Goal: Transaction & Acquisition: Purchase product/service

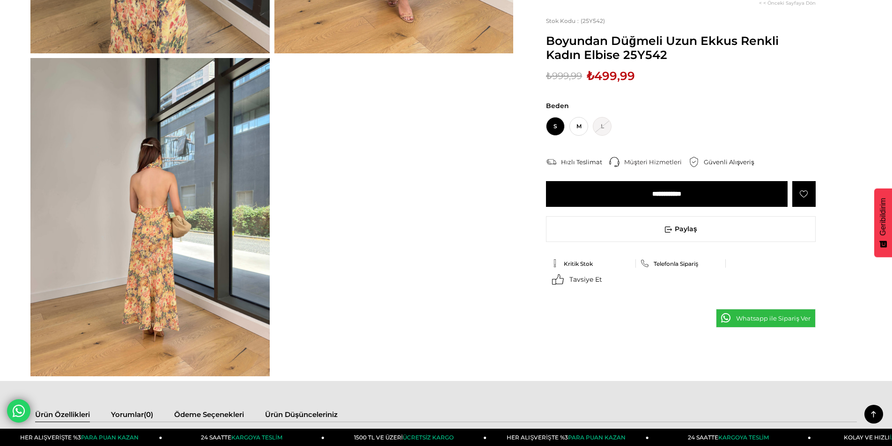
scroll to position [342, 0]
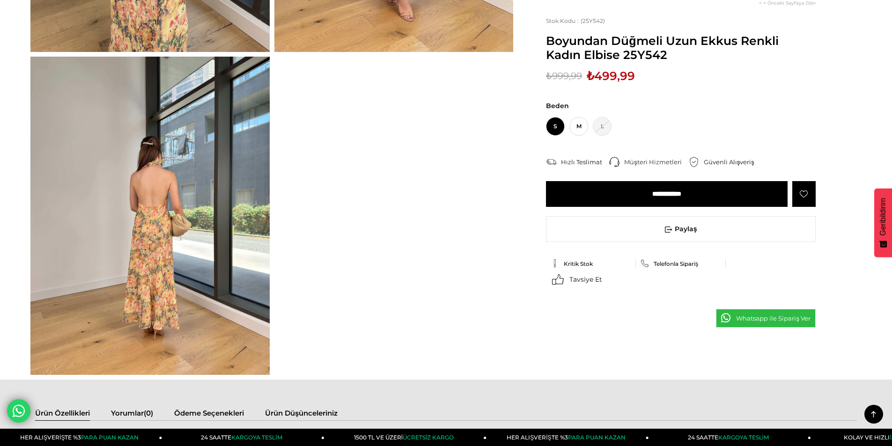
click at [147, 235] on img at bounding box center [149, 216] width 239 height 319
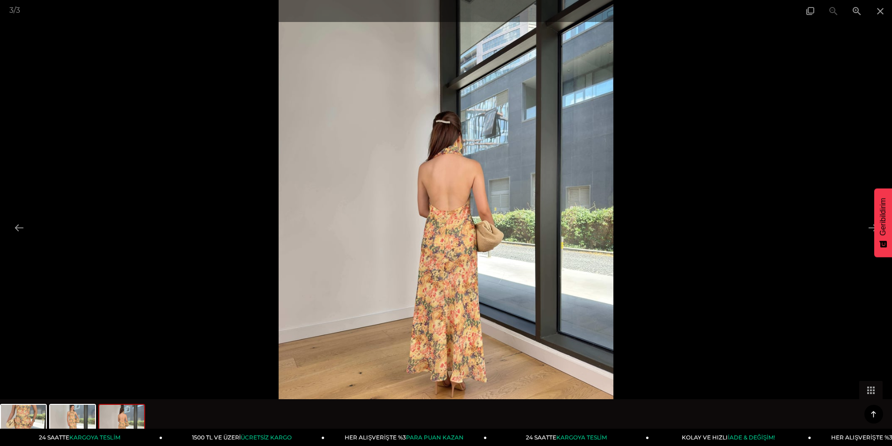
click at [592, 190] on img at bounding box center [446, 223] width 335 height 446
click at [876, 10] on span at bounding box center [880, 11] width 23 height 22
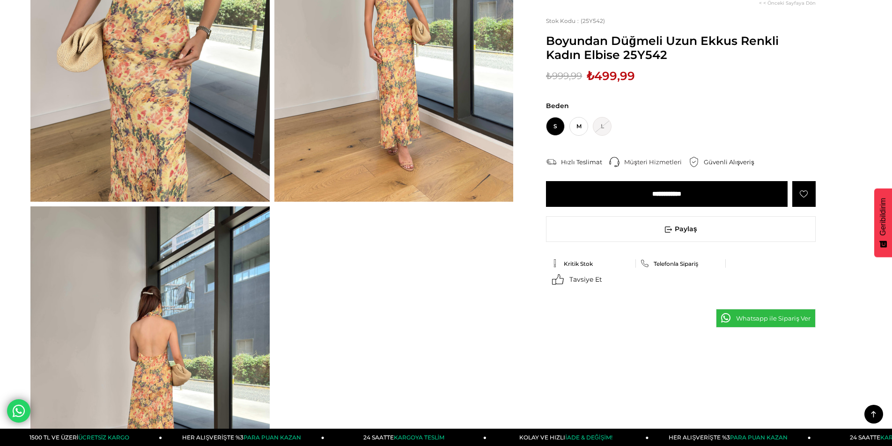
scroll to position [151, 0]
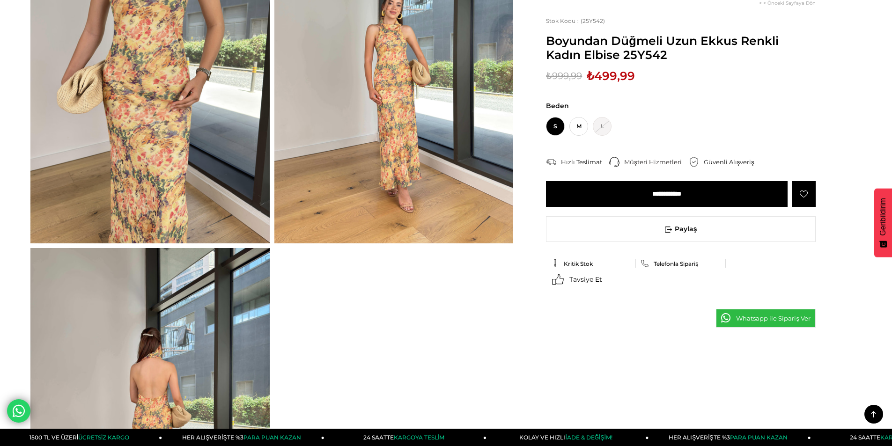
click at [340, 151] on img at bounding box center [393, 84] width 239 height 319
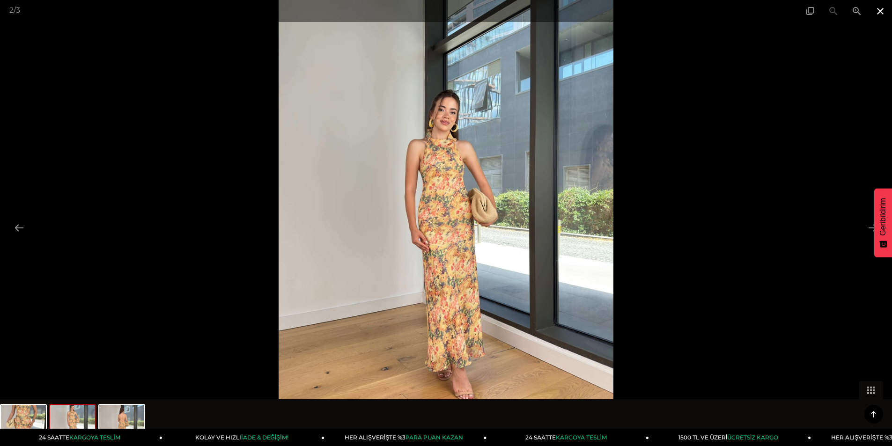
click at [889, 14] on span at bounding box center [880, 11] width 23 height 22
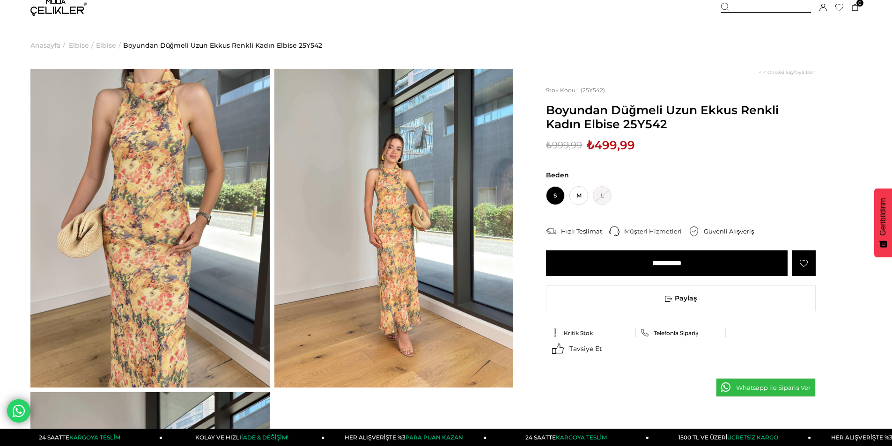
scroll to position [0, 0]
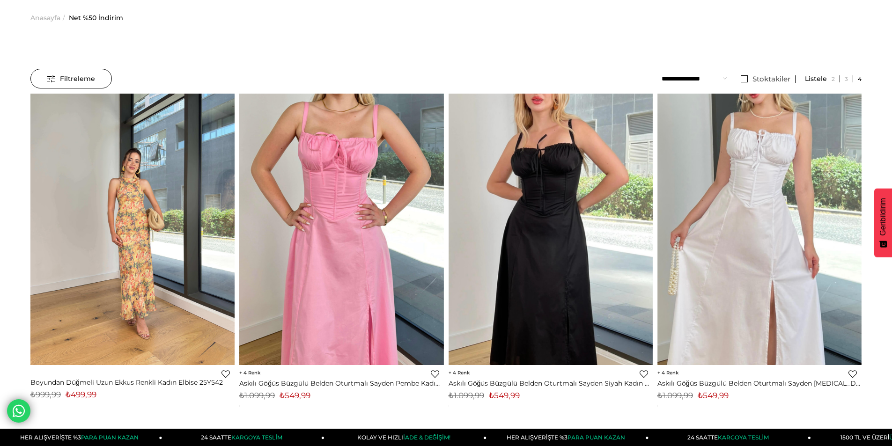
click at [135, 211] on img at bounding box center [132, 229] width 204 height 272
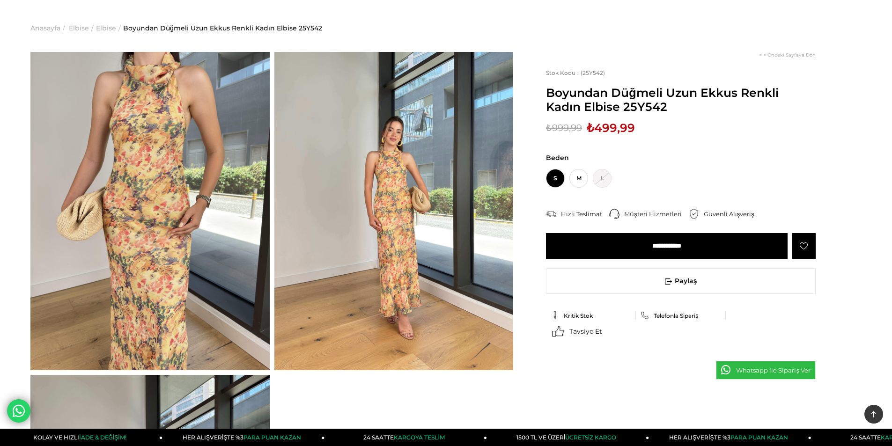
scroll to position [21, 0]
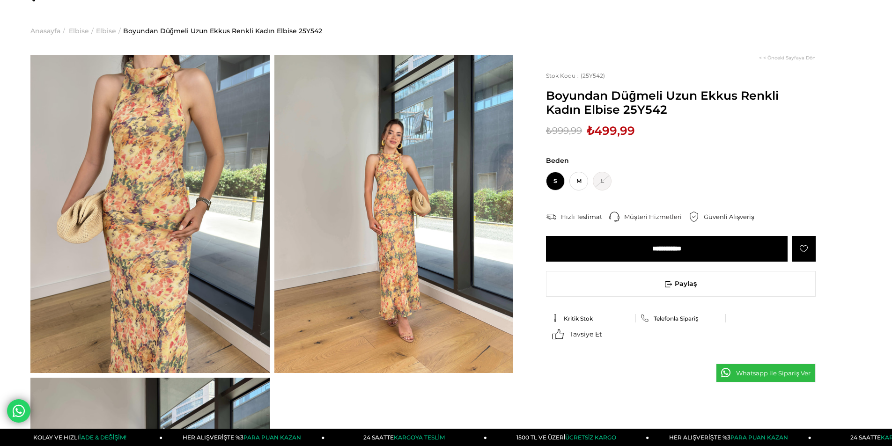
click at [117, 182] on img at bounding box center [149, 214] width 239 height 319
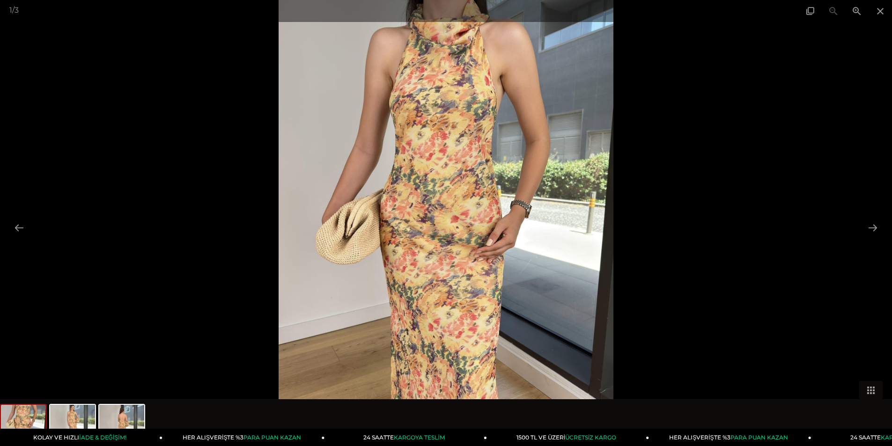
click at [406, 204] on img at bounding box center [446, 223] width 335 height 446
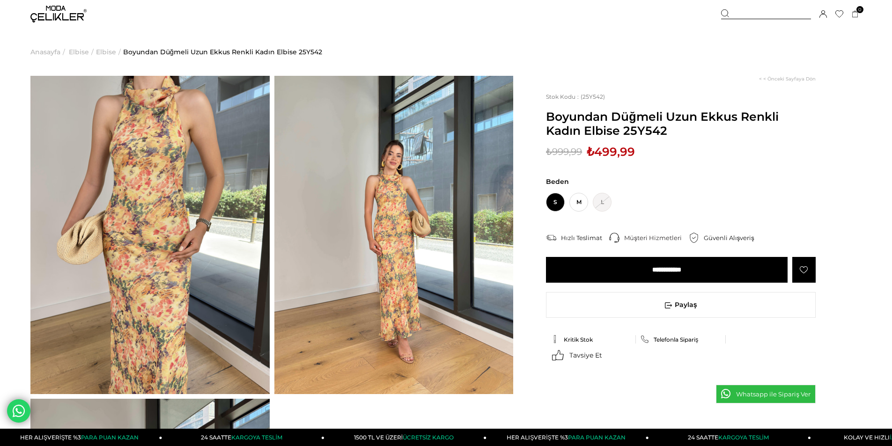
drag, startPoint x: 380, startPoint y: 194, endPoint x: 373, endPoint y: 260, distance: 66.4
click at [373, 260] on img at bounding box center [393, 235] width 239 height 319
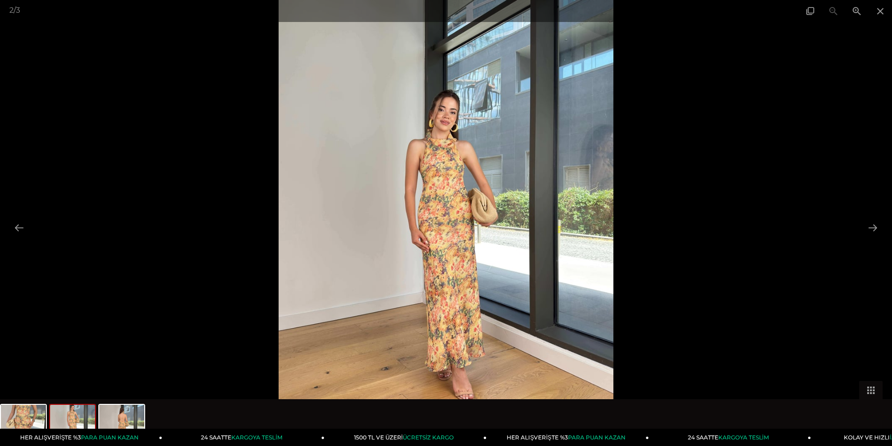
click at [406, 280] on img at bounding box center [446, 223] width 335 height 446
click at [809, 9] on span at bounding box center [810, 11] width 23 height 22
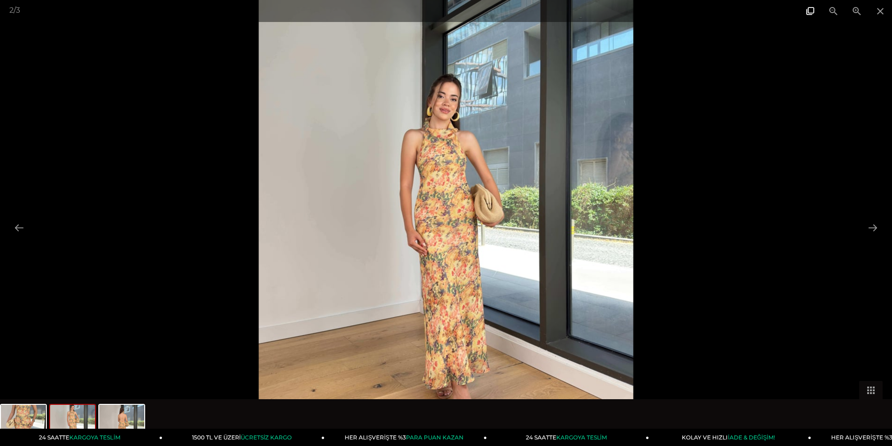
click at [809, 9] on span at bounding box center [810, 11] width 23 height 22
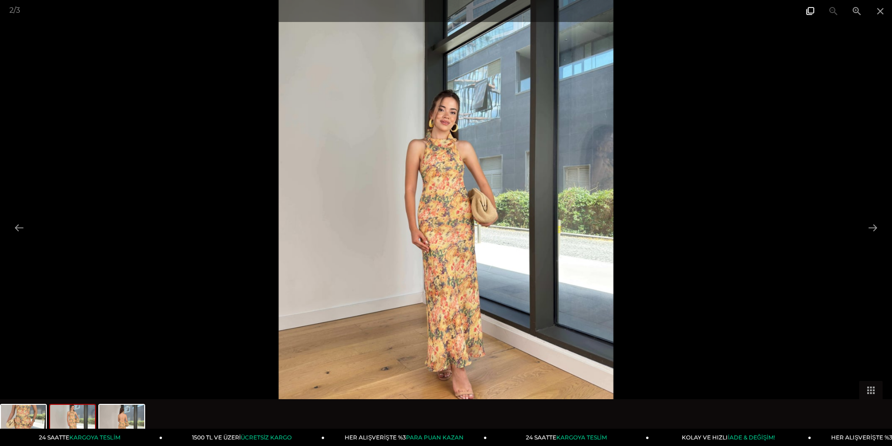
click at [809, 9] on span at bounding box center [810, 11] width 23 height 22
